Goal: Task Accomplishment & Management: Use online tool/utility

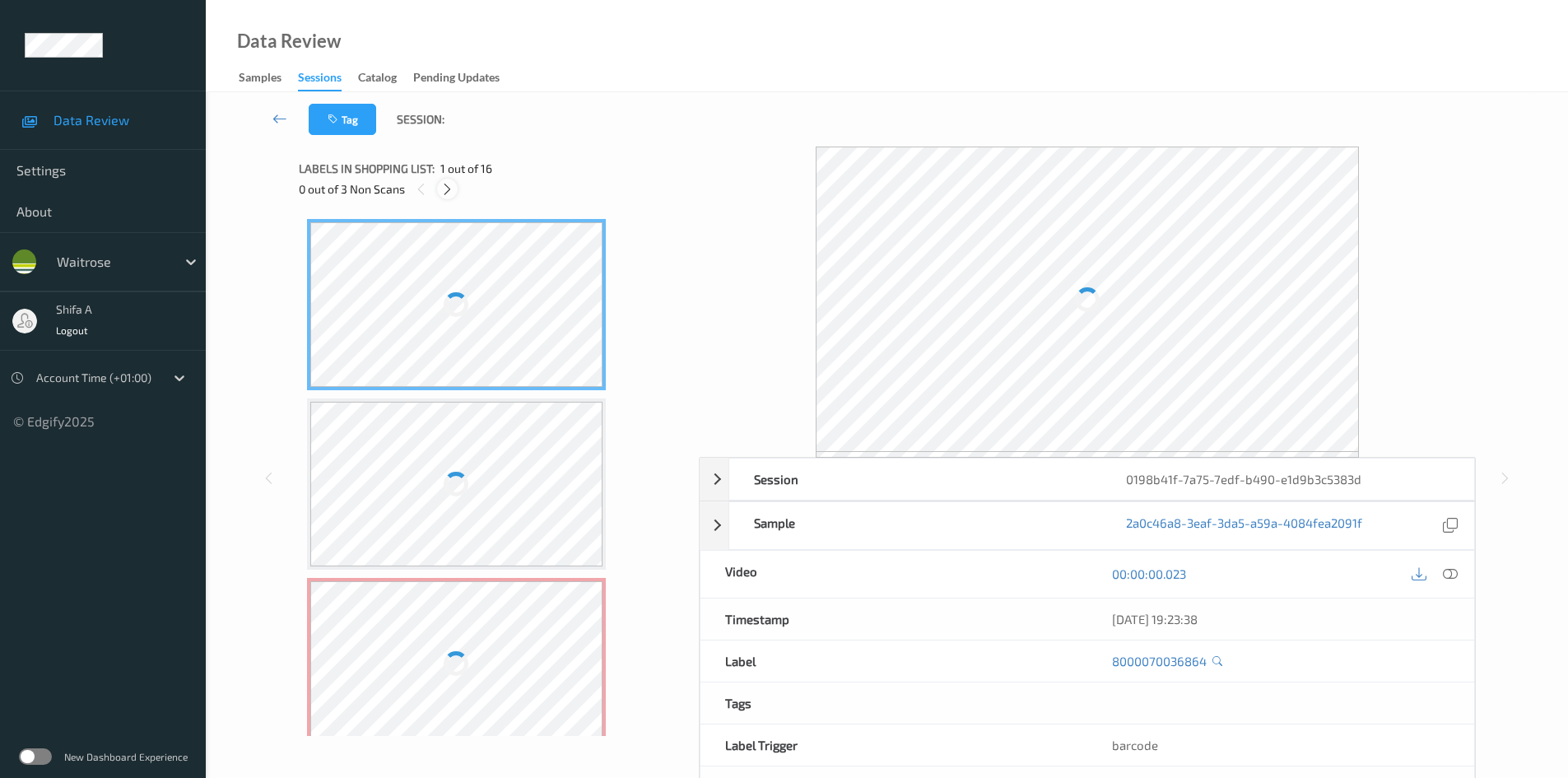
click at [451, 195] on icon at bounding box center [447, 189] width 14 height 15
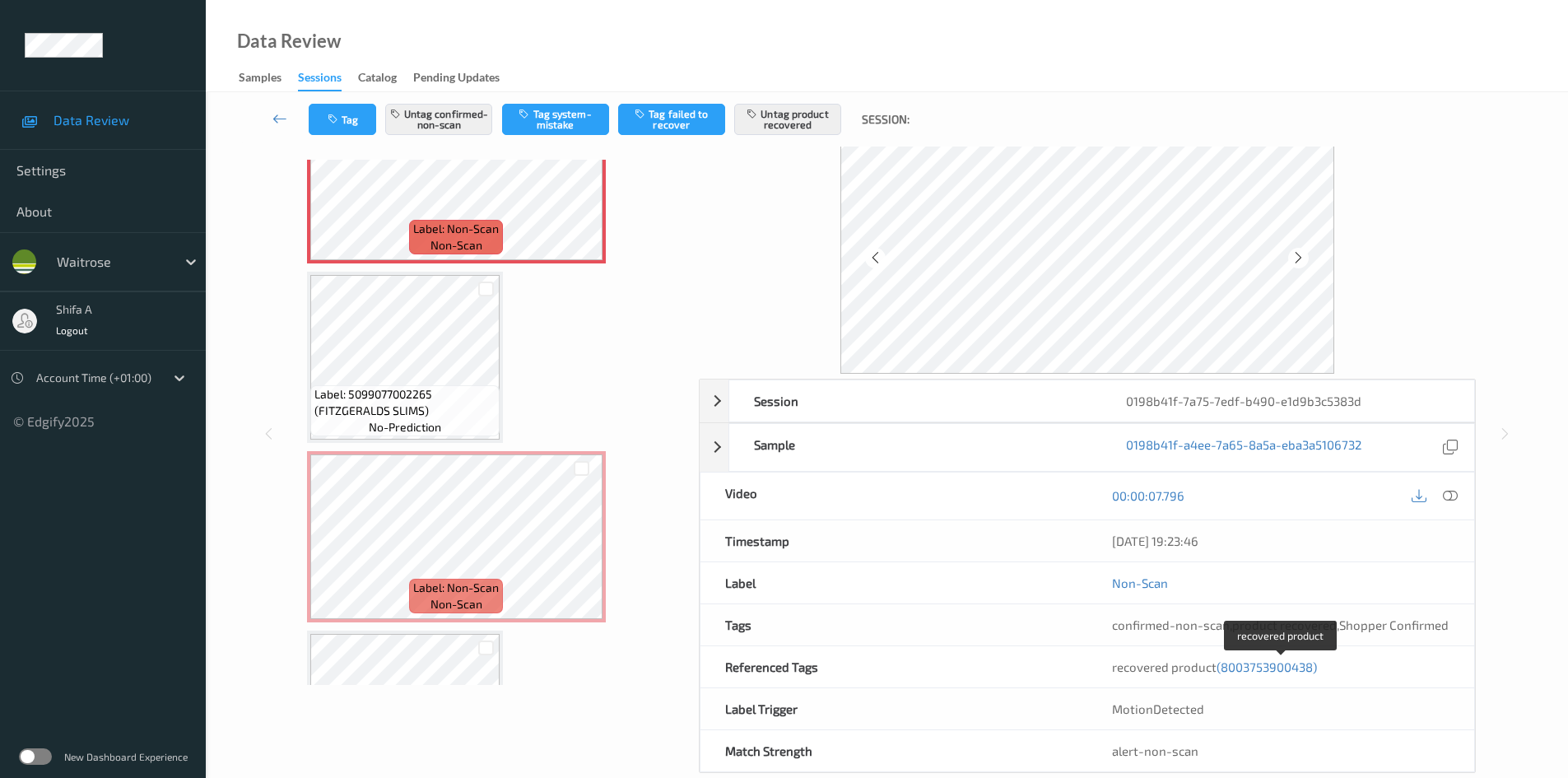
scroll to position [80, 0]
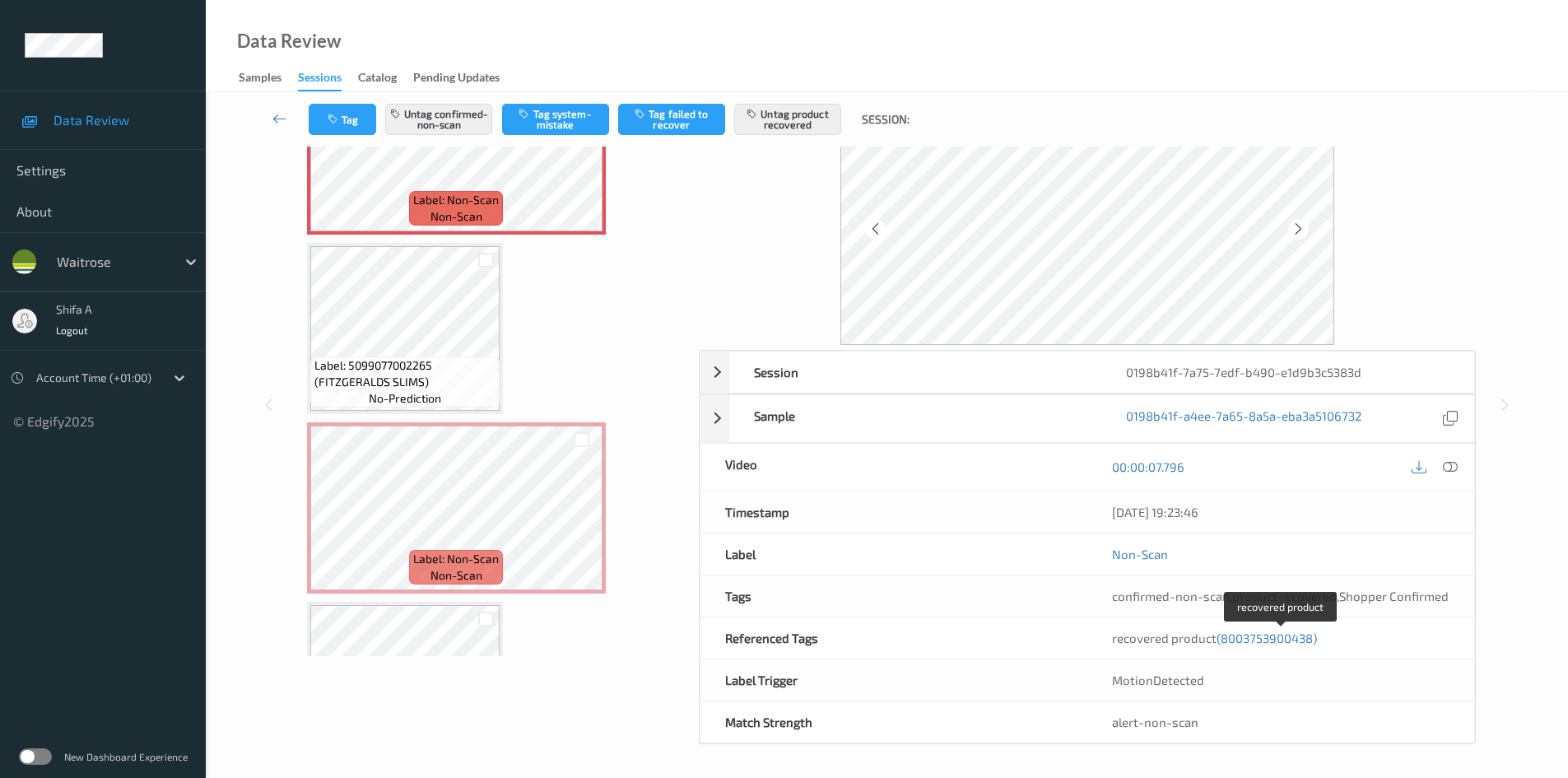
click at [1280, 638] on span "(8003753900438)" at bounding box center [1266, 637] width 100 height 15
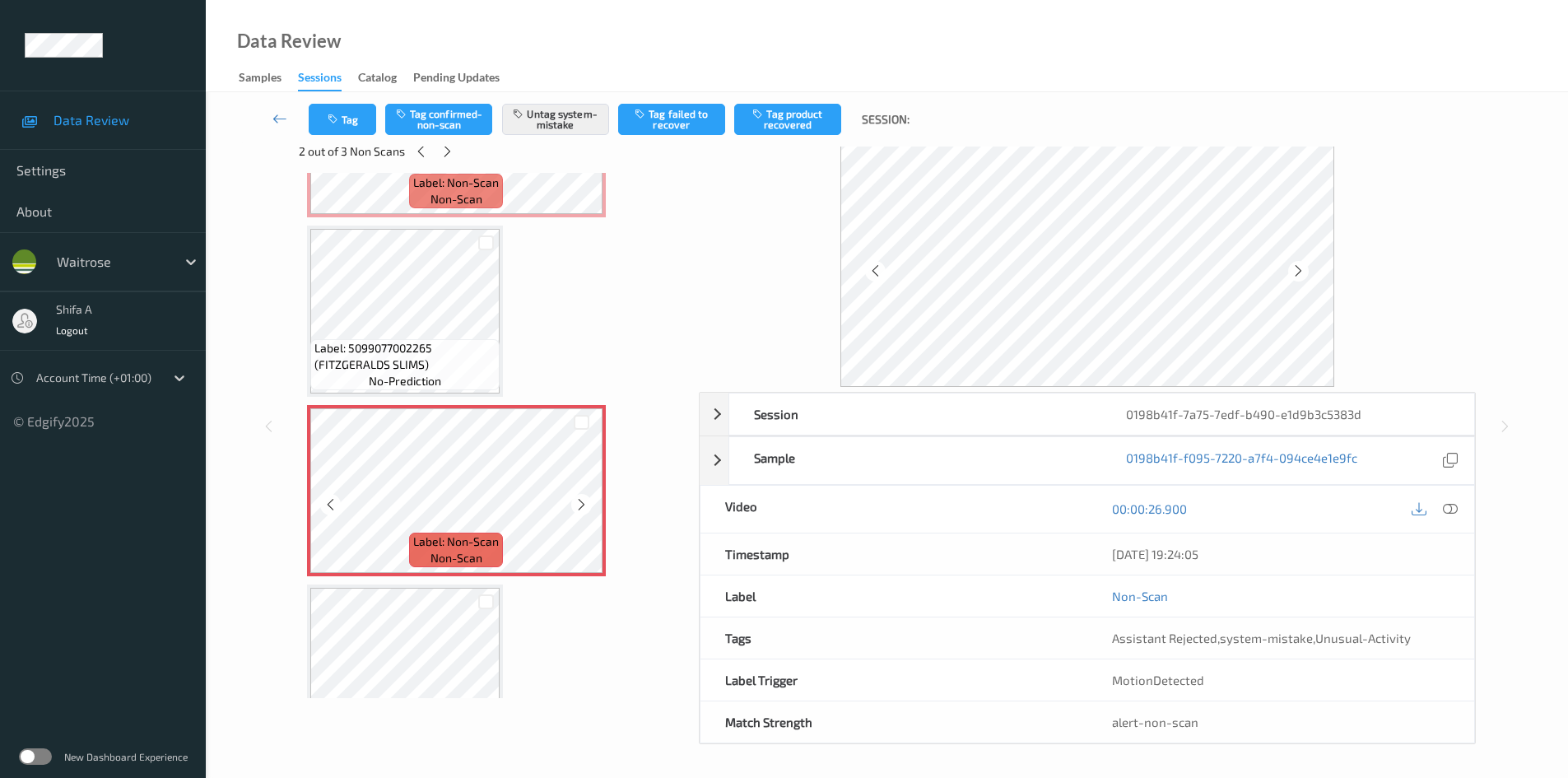
scroll to position [38, 0]
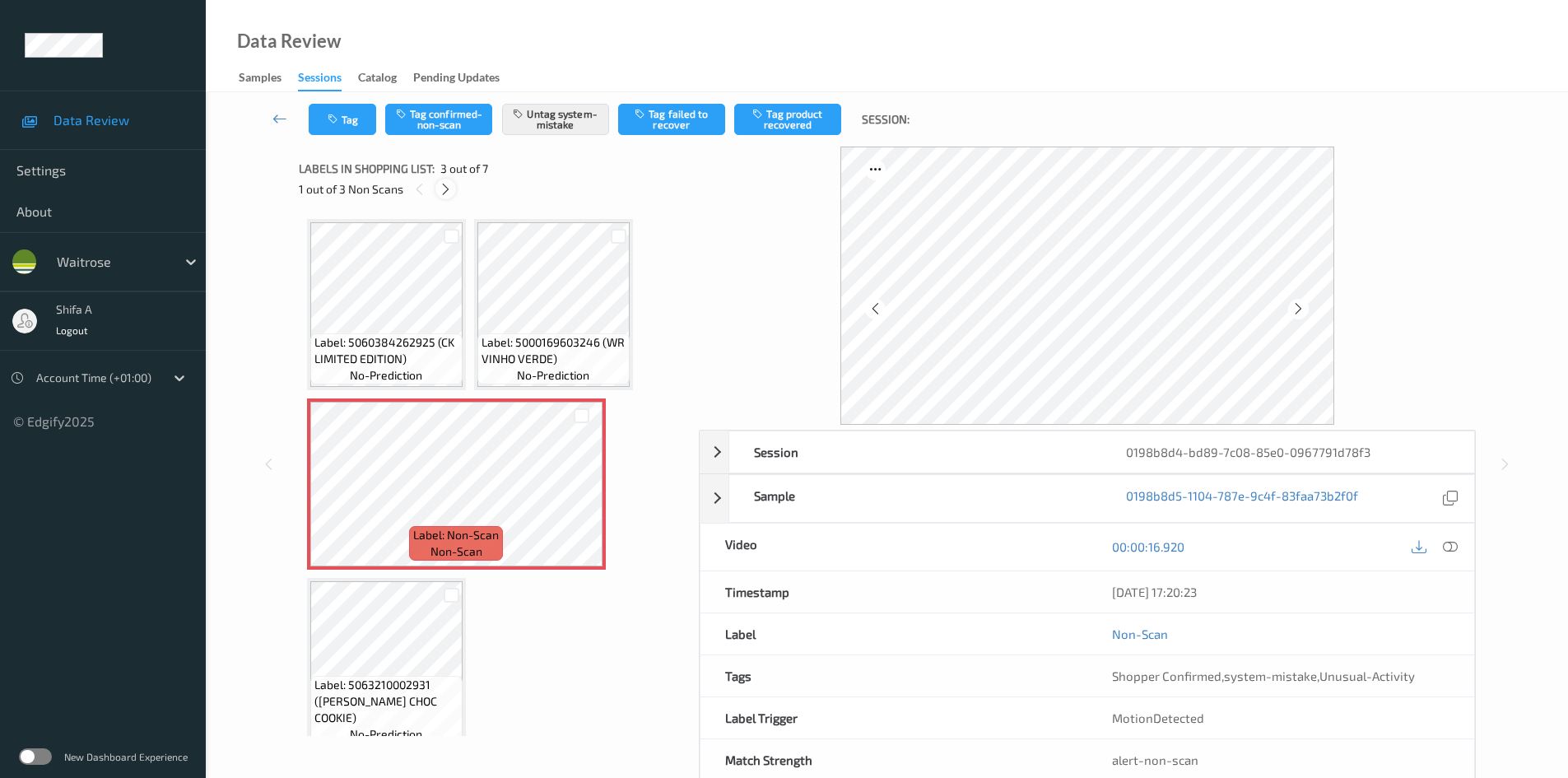
click at [448, 187] on icon at bounding box center [445, 189] width 14 height 15
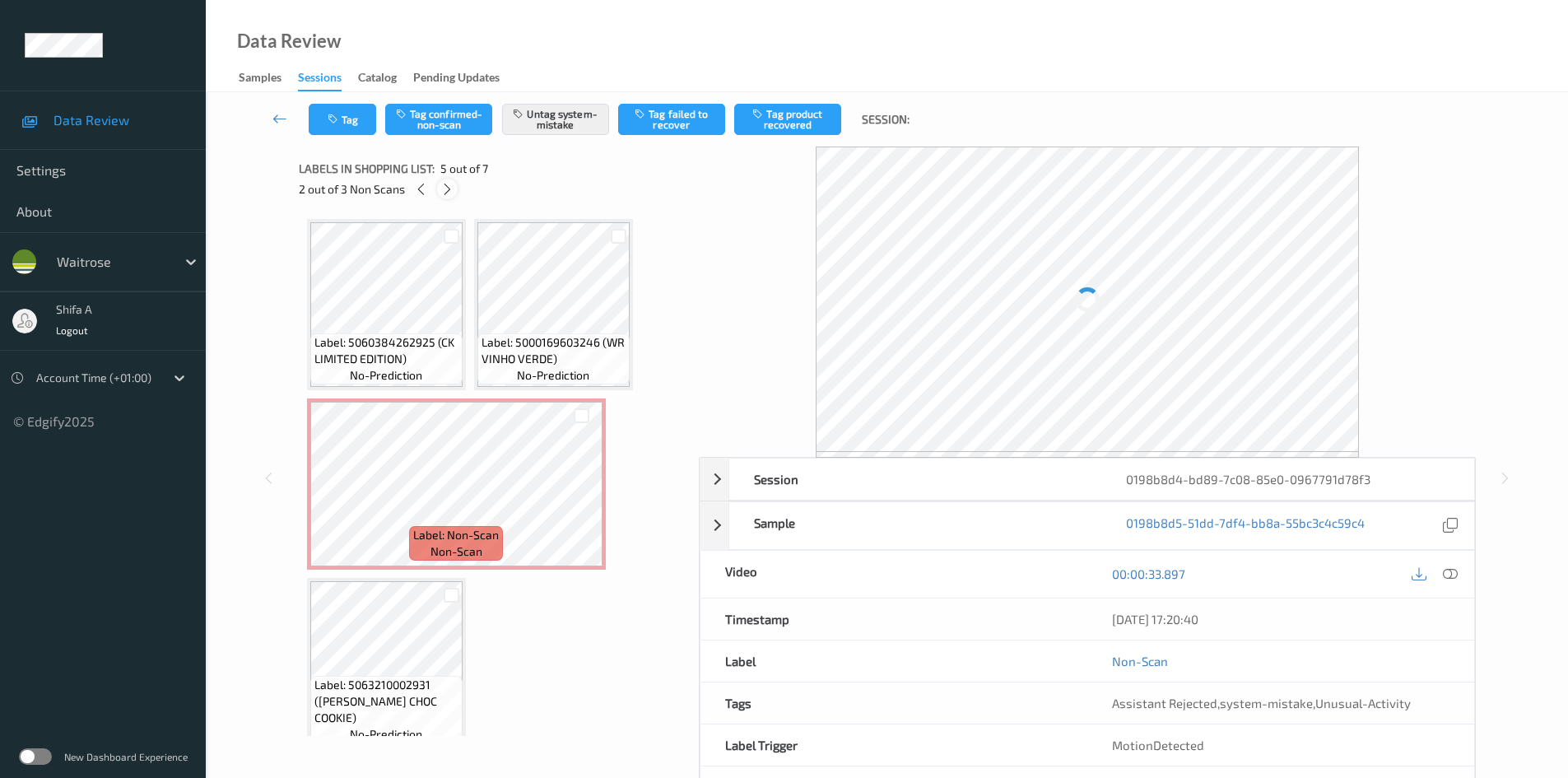
scroll to position [367, 0]
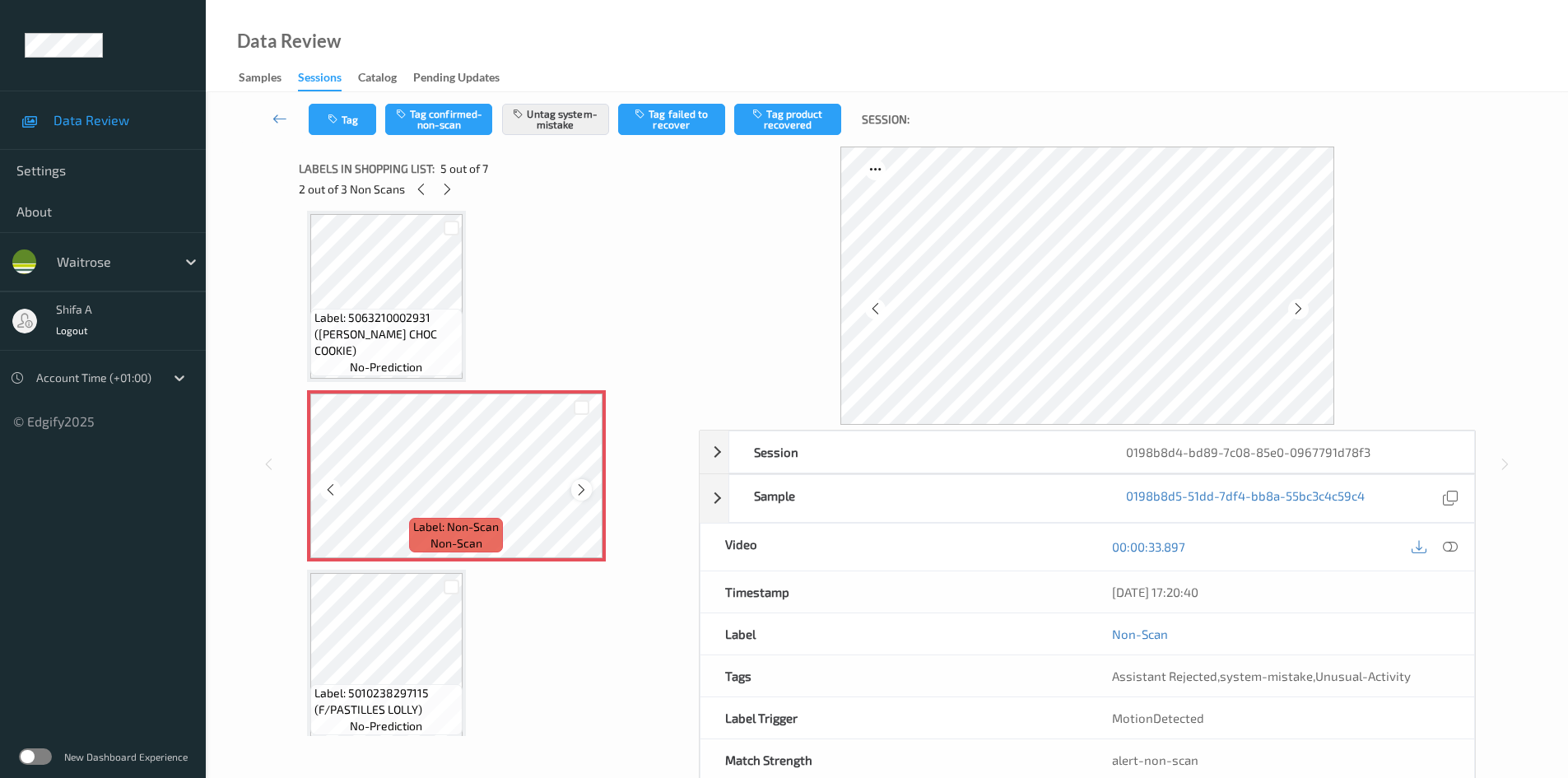
click at [582, 489] on icon at bounding box center [582, 489] width 14 height 15
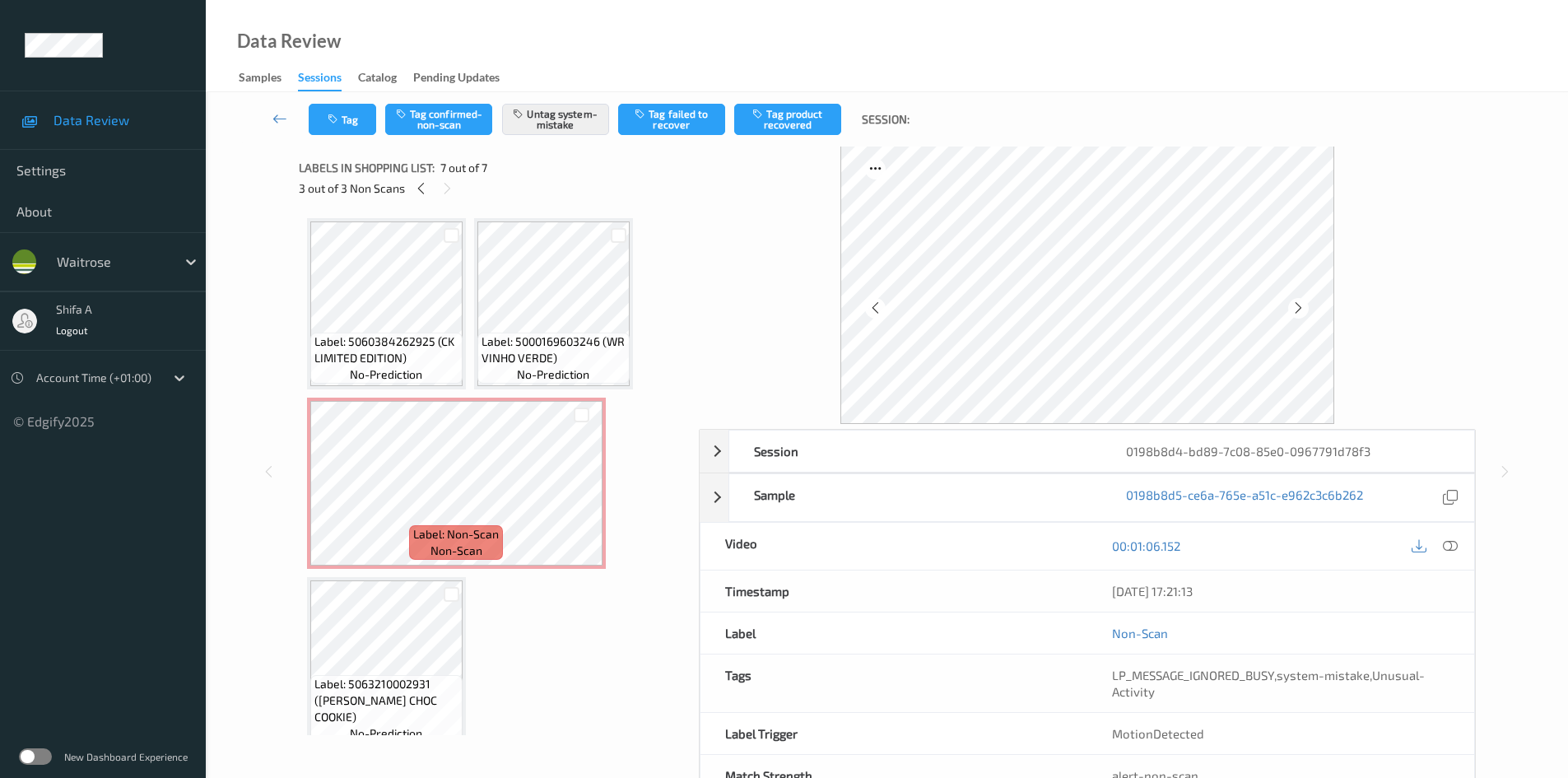
scroll to position [0, 0]
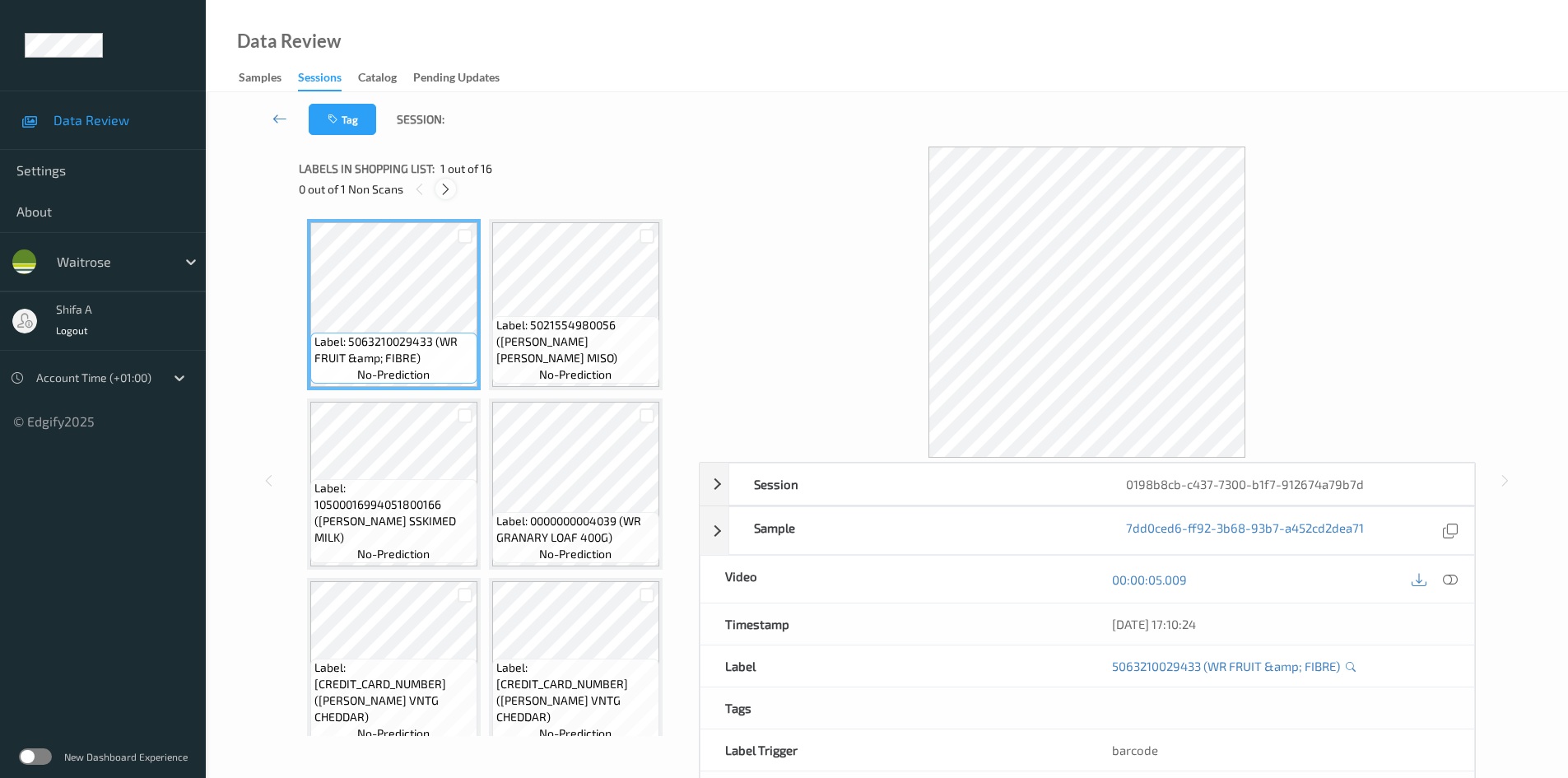
click at [437, 189] on div at bounding box center [445, 188] width 20 height 20
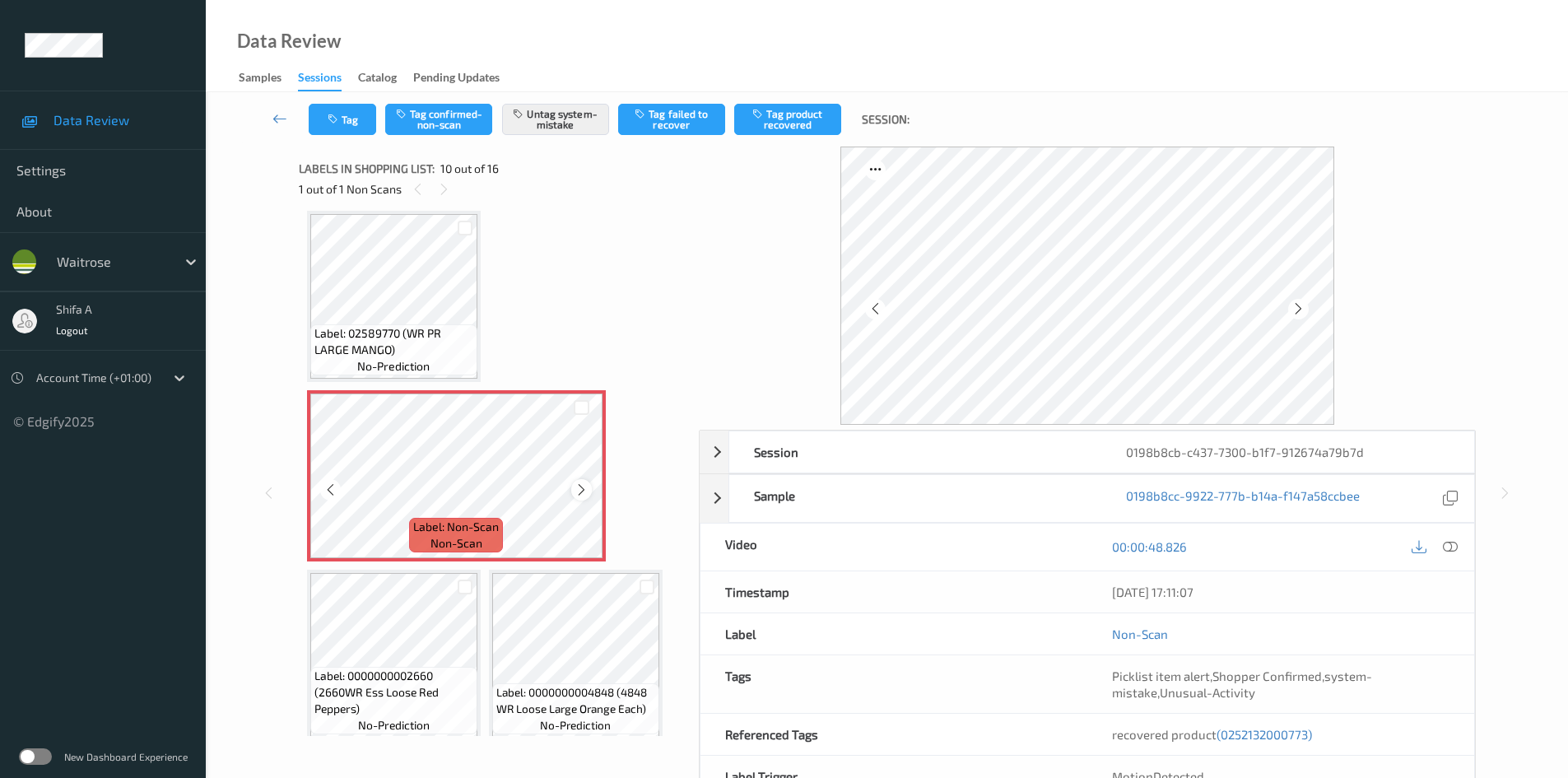
click at [579, 489] on icon at bounding box center [582, 489] width 14 height 15
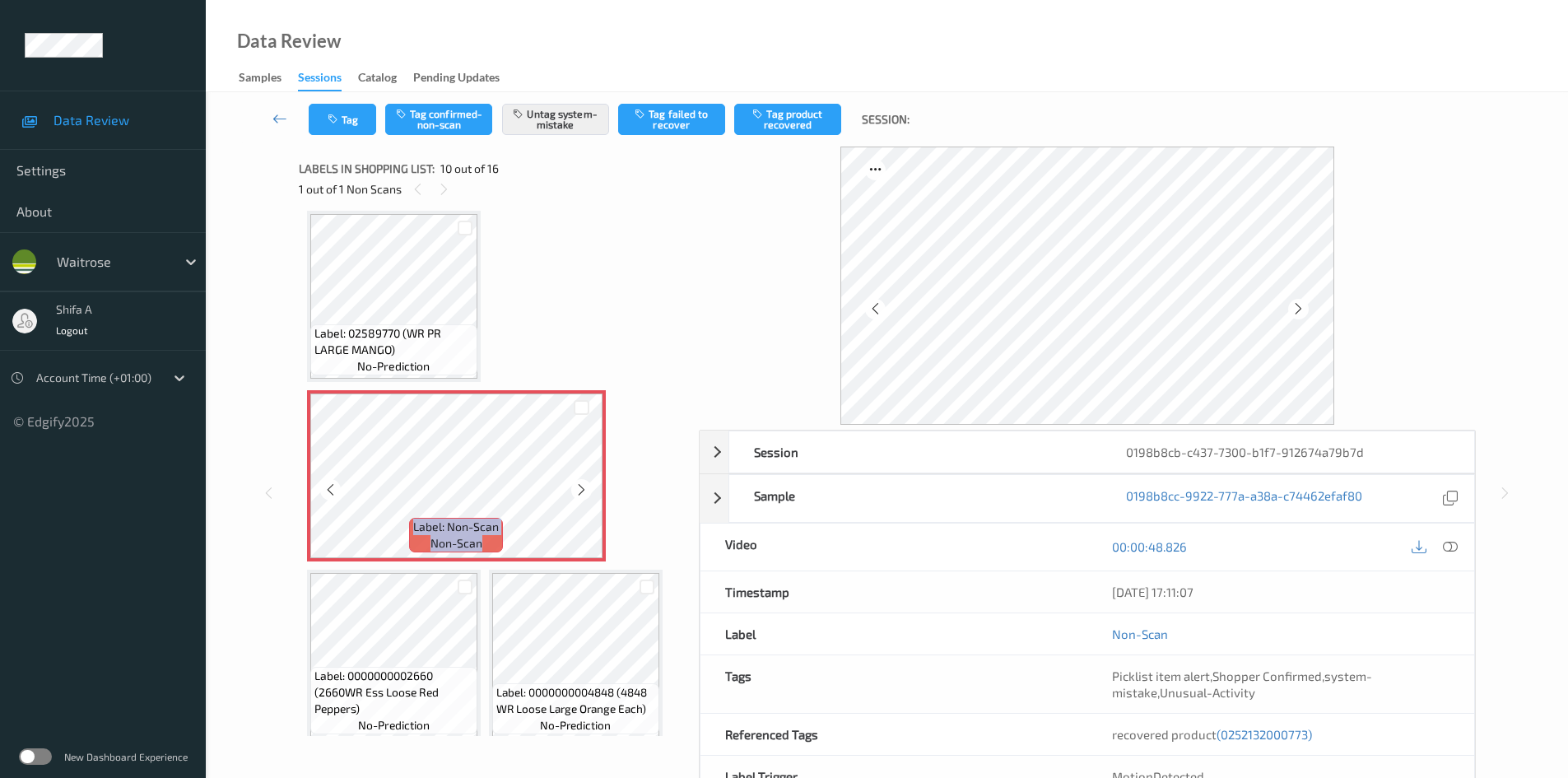
click at [579, 489] on icon at bounding box center [582, 489] width 14 height 15
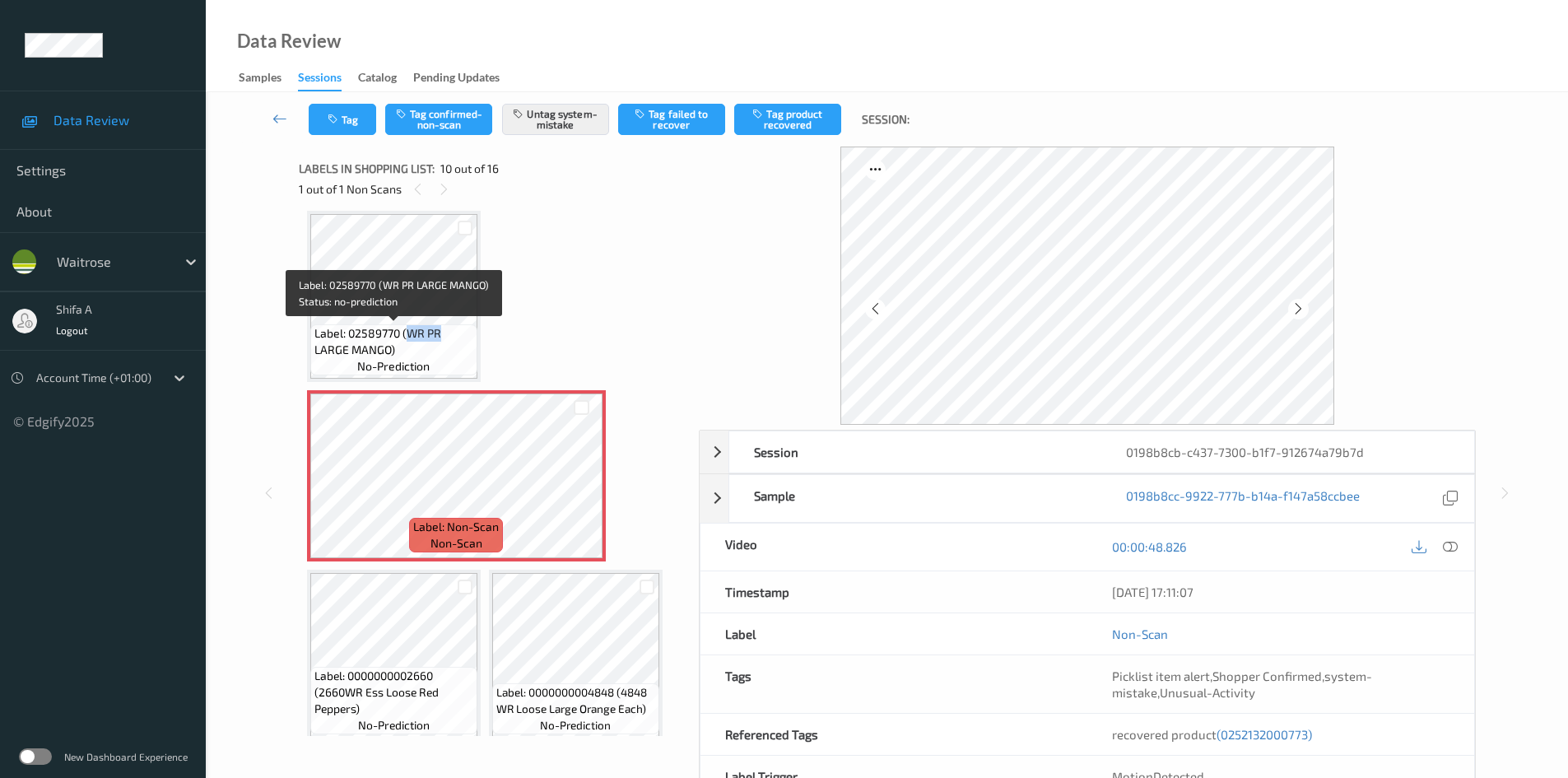
drag, startPoint x: 406, startPoint y: 332, endPoint x: 438, endPoint y: 336, distance: 32.2
click at [438, 336] on span "Label: 02589770 (WR PR LARGE MANGO)" at bounding box center [393, 341] width 158 height 33
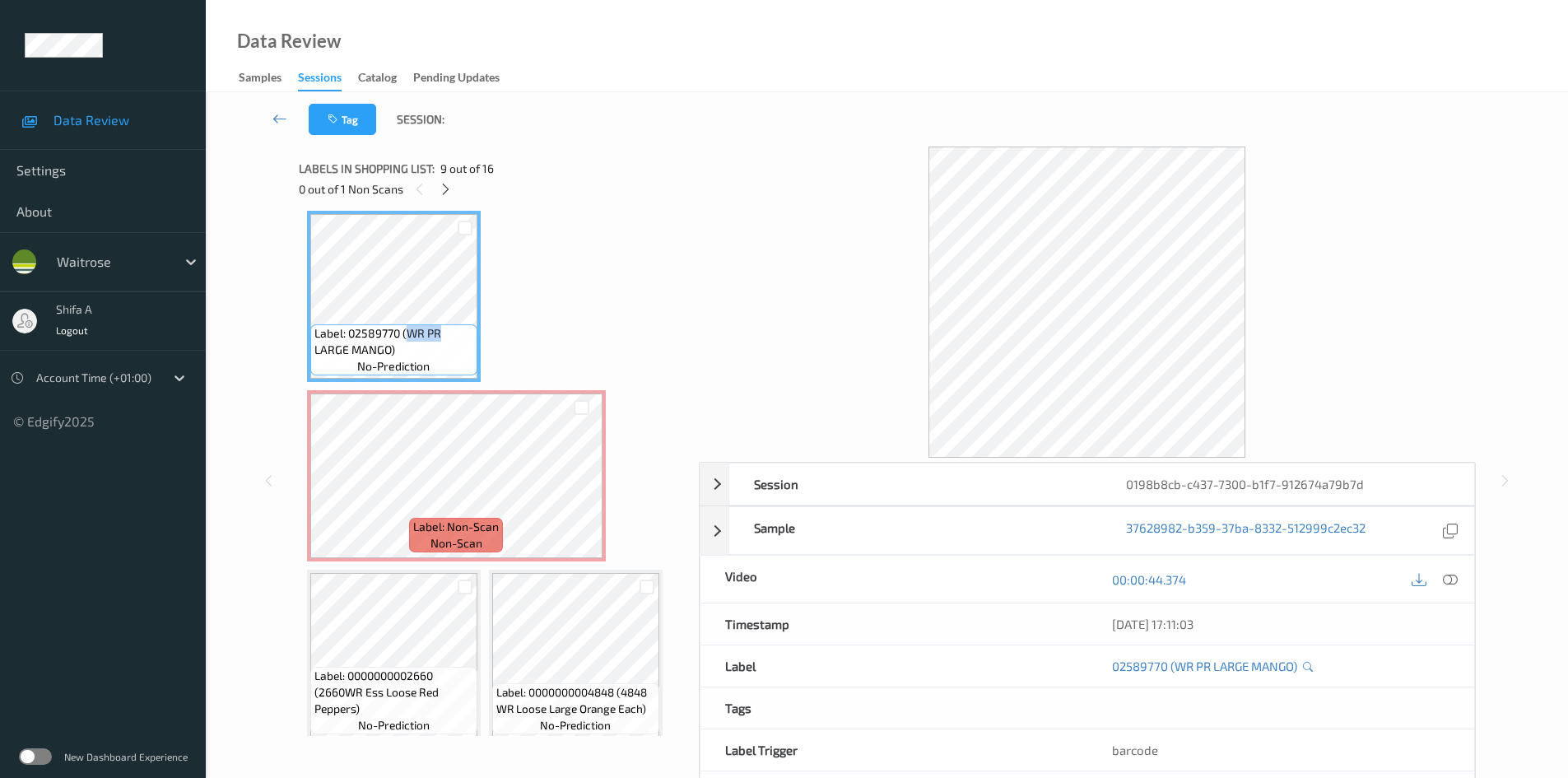
scroll to position [808, 0]
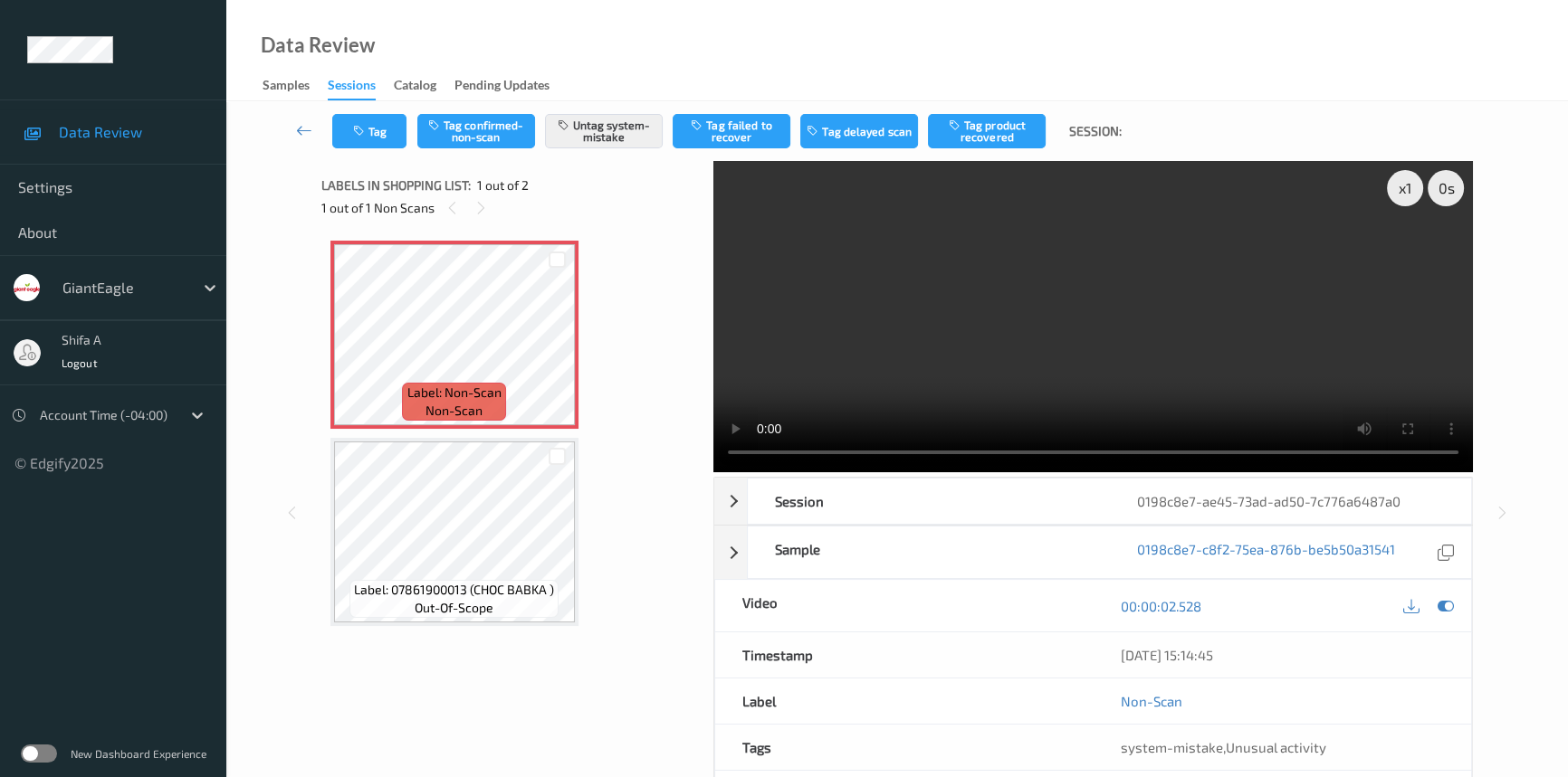
click at [1055, 324] on video at bounding box center [1093, 316] width 760 height 312
click at [362, 139] on button "Tag" at bounding box center [369, 132] width 75 height 35
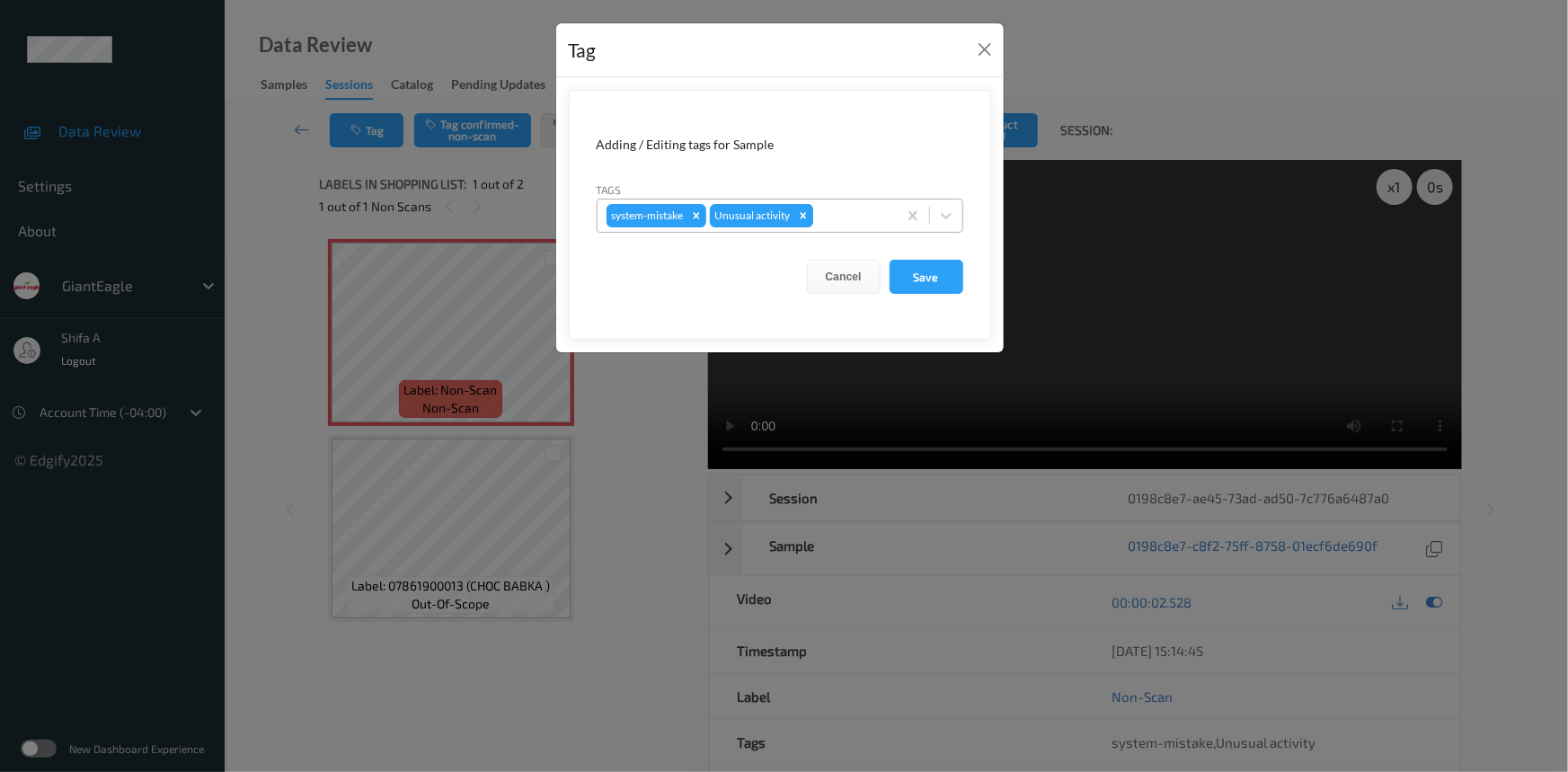
click at [799, 216] on icon "Remove Unusual activity" at bounding box center [803, 215] width 12 height 12
drag, startPoint x: 894, startPoint y: 270, endPoint x: 912, endPoint y: 270, distance: 18.0
click at [896, 270] on button "Save" at bounding box center [926, 277] width 74 height 35
click at [925, 270] on button "Save" at bounding box center [926, 277] width 74 height 35
